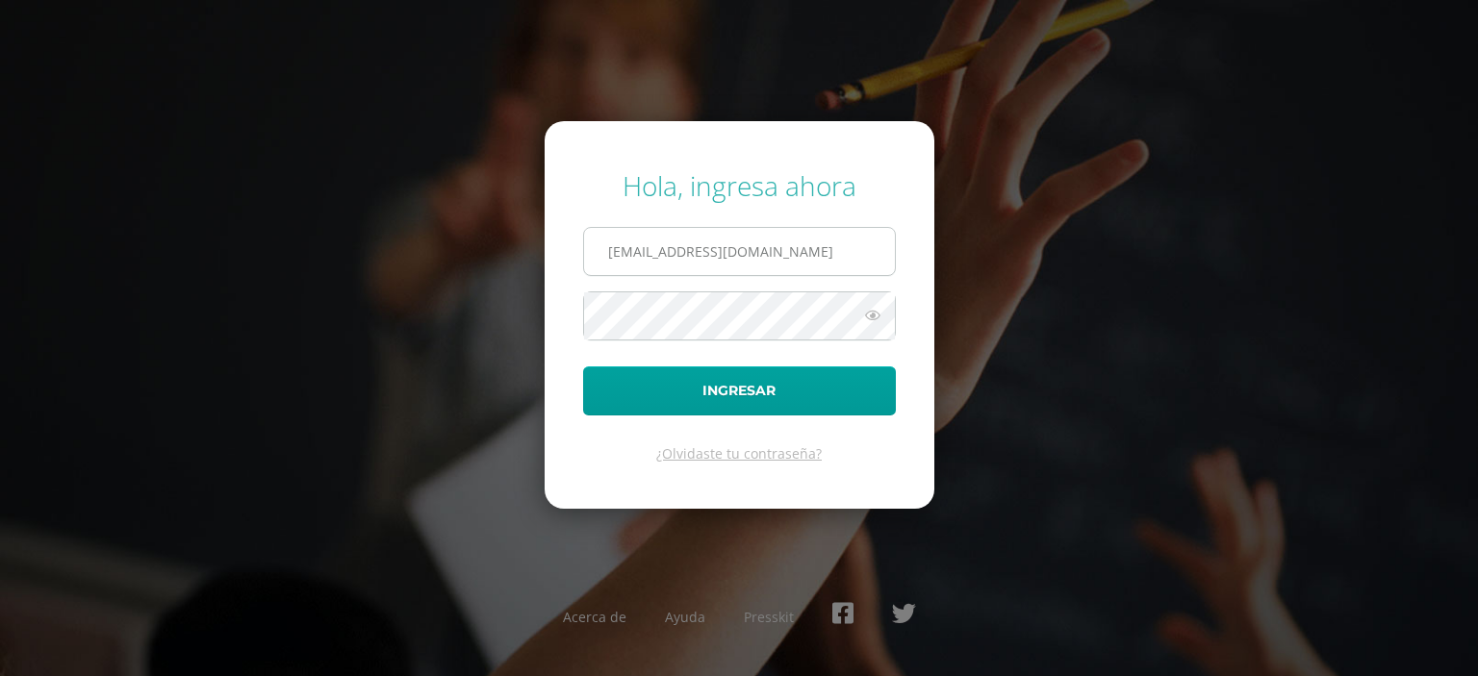
click at [843, 255] on input "[EMAIL_ADDRESS][DOMAIN_NAME]" at bounding box center [739, 251] width 311 height 47
type input "[EMAIL_ADDRESS][DOMAIN_NAME]"
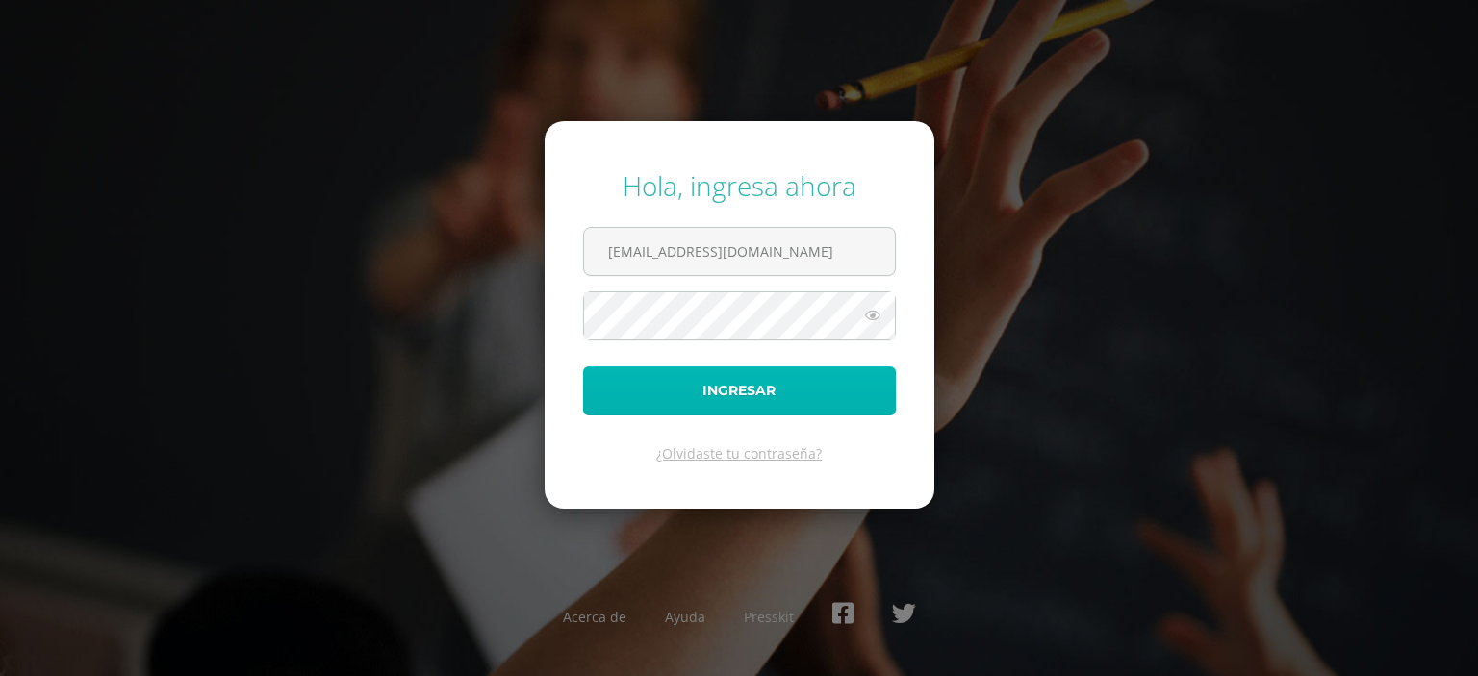
click at [748, 384] on button "Ingresar" at bounding box center [739, 391] width 313 height 49
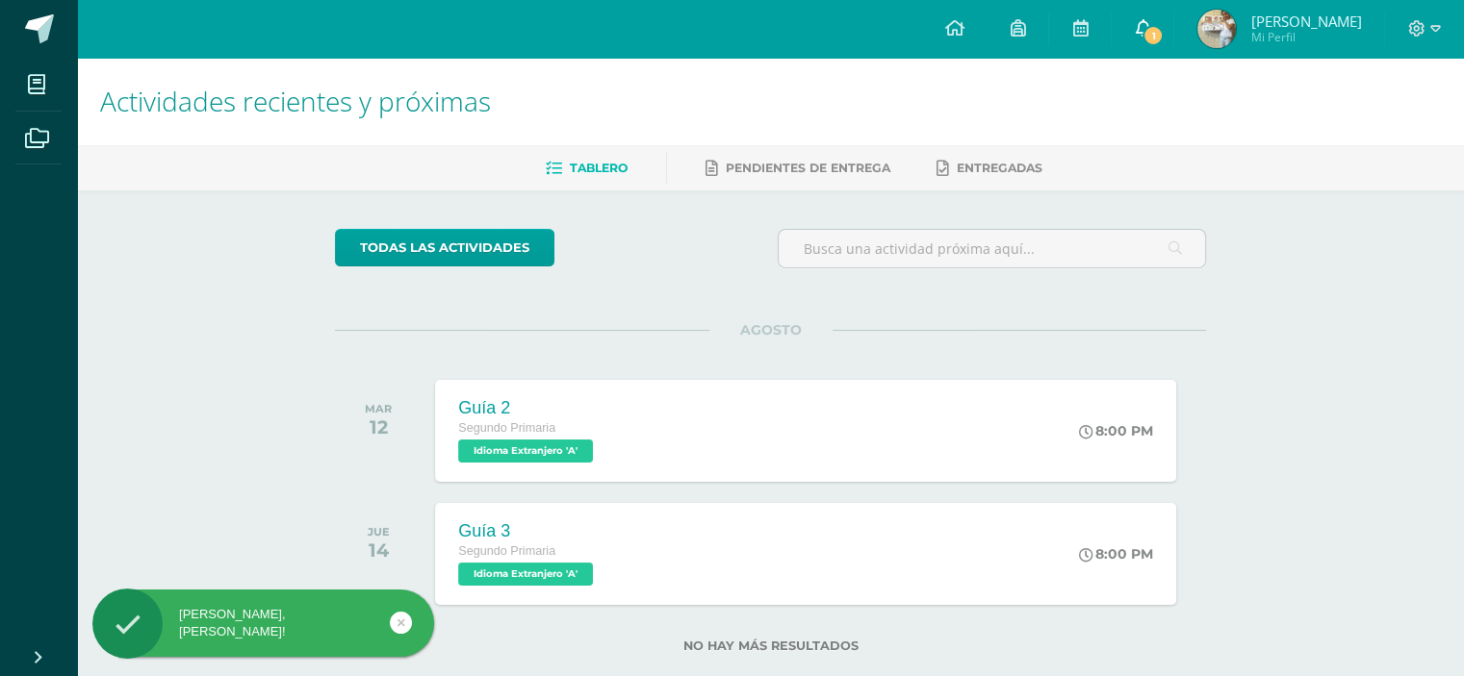
click at [1151, 32] on link "1" at bounding box center [1142, 29] width 62 height 58
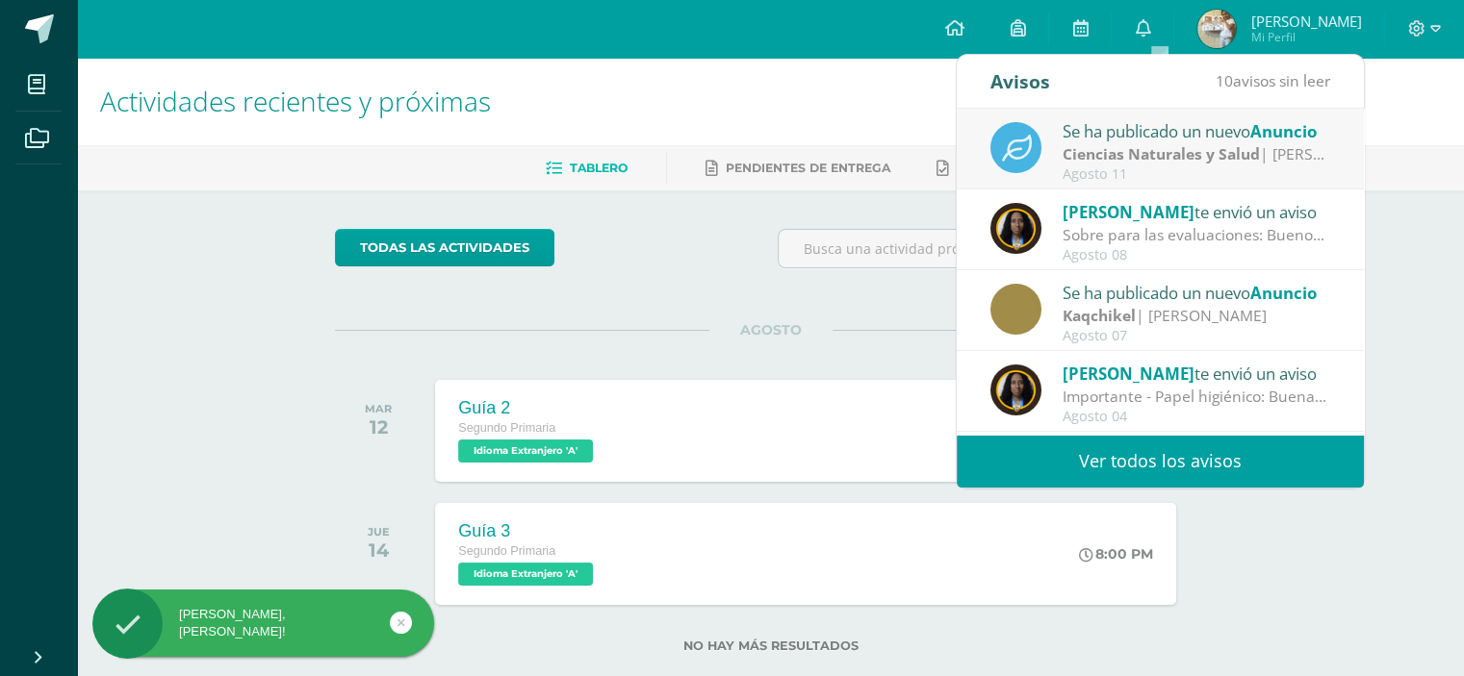
click at [1166, 148] on strong "Ciencias Naturales y Salud" at bounding box center [1160, 153] width 197 height 21
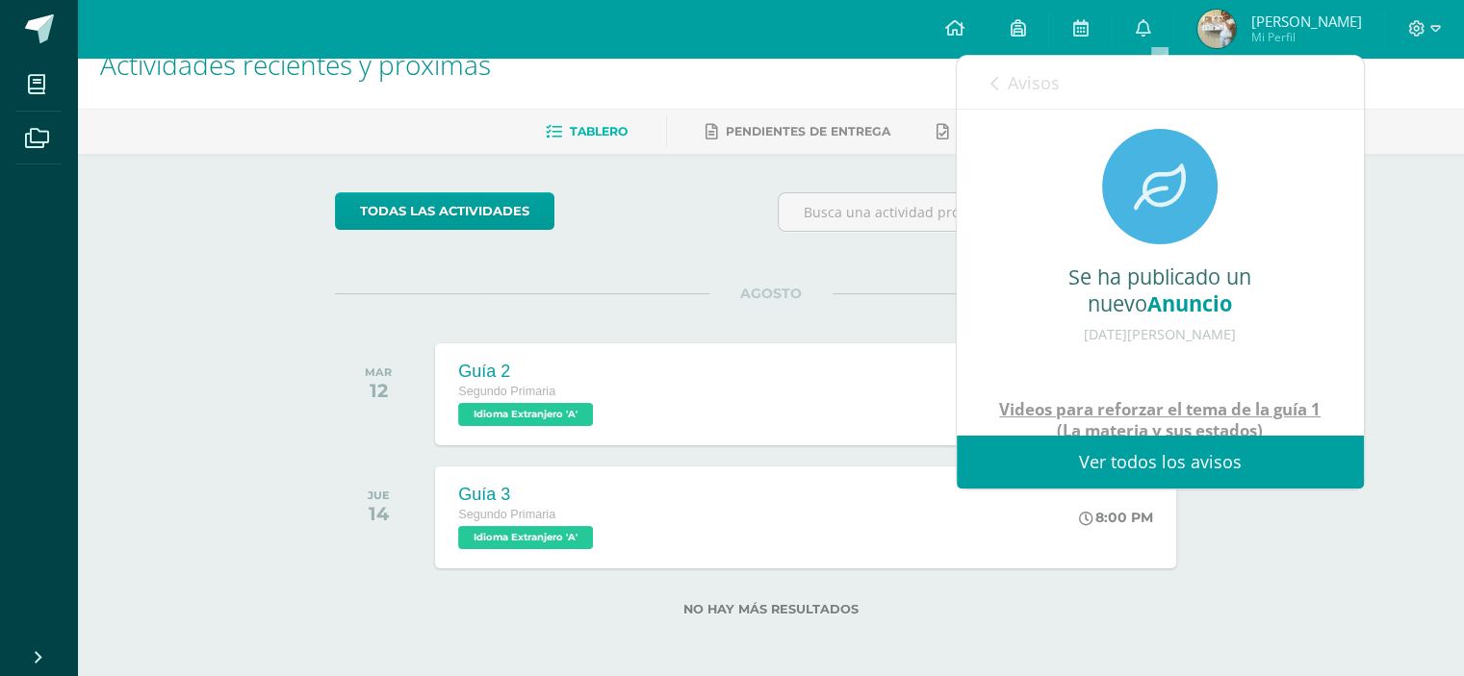
click at [1012, 74] on span "Avisos" at bounding box center [1034, 82] width 52 height 23
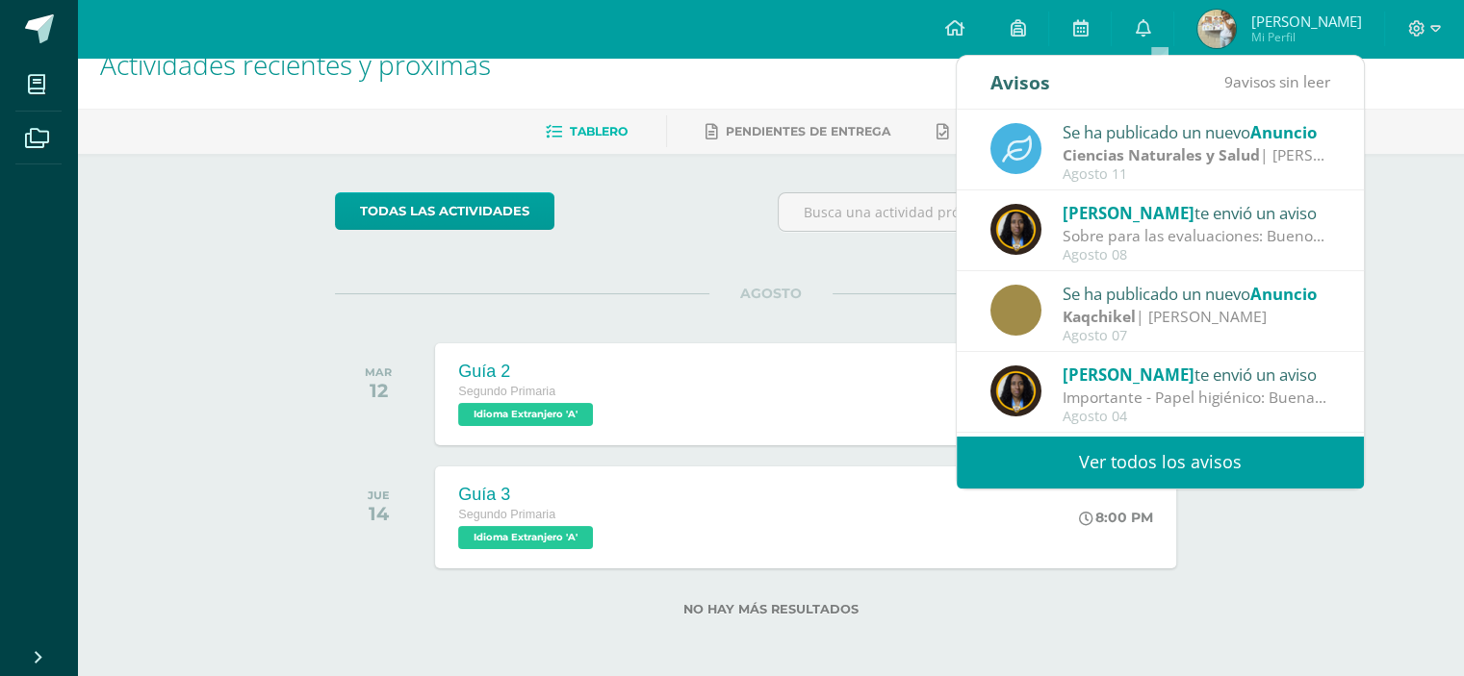
click at [1184, 225] on div "Sobre para las evaluaciones: Buenos días padres de familia, [DEMOGRAPHIC_DATA] …" at bounding box center [1196, 236] width 268 height 22
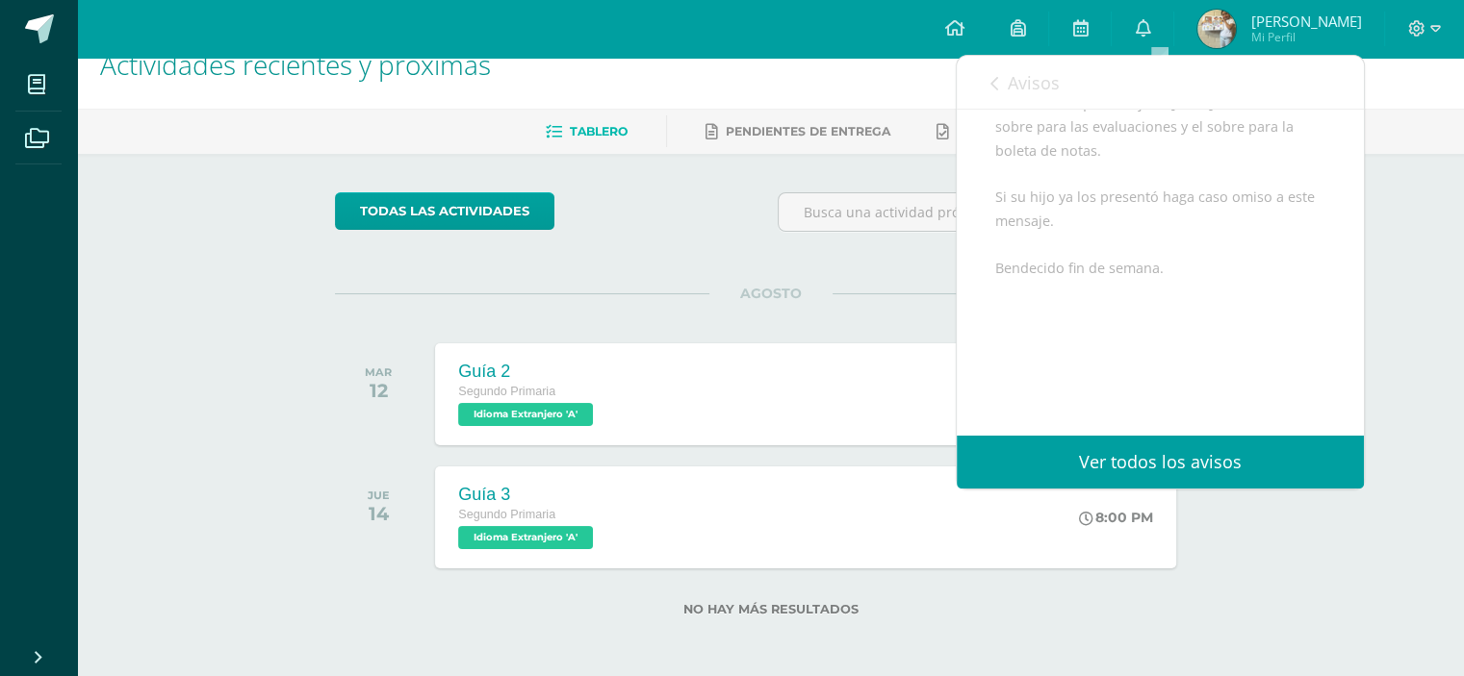
scroll to position [290, 0]
click at [1009, 81] on span "Avisos" at bounding box center [1034, 82] width 52 height 23
